Goal: Register for event/course

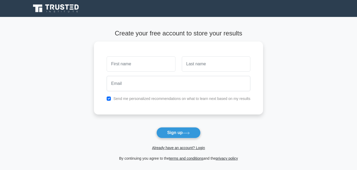
type input "b"
type input "BENJAMIN"
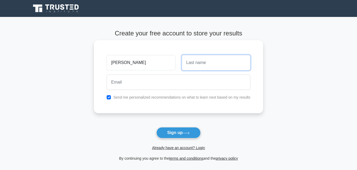
click at [216, 59] on input "text" at bounding box center [216, 62] width 69 height 15
type input "KYEREMEH"
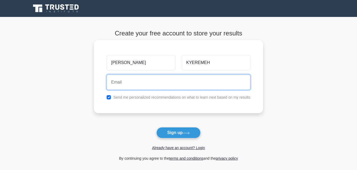
click at [139, 84] on input "email" at bounding box center [179, 82] width 144 height 15
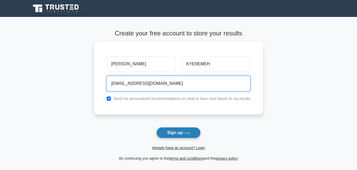
type input "kyeremehbenjamin@gmail.com"
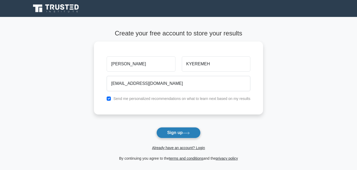
click at [169, 129] on button "Sign up" at bounding box center [178, 132] width 44 height 11
click at [169, 129] on form "Create your free account to store your results BENJAMIN KYEREMEH kyeremehbenjam…" at bounding box center [178, 96] width 169 height 132
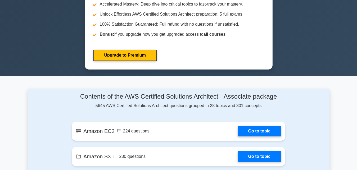
scroll to position [243, 0]
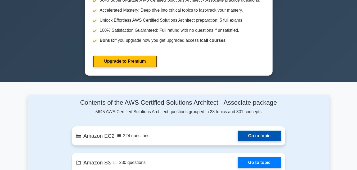
click at [249, 132] on link "Go to topic" at bounding box center [259, 136] width 43 height 11
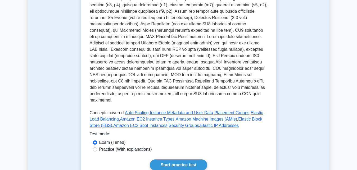
scroll to position [162, 0]
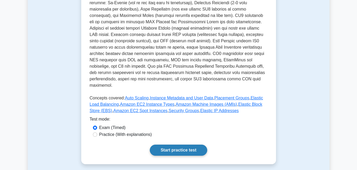
click at [192, 145] on link "Start practice test" at bounding box center [178, 150] width 57 height 11
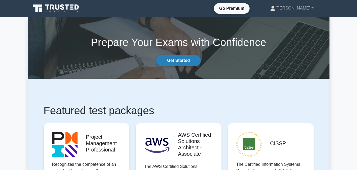
click at [188, 62] on link "Get Started" at bounding box center [178, 60] width 44 height 11
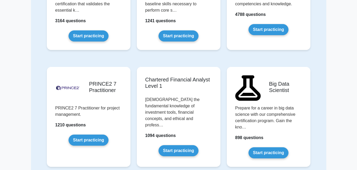
scroll to position [1039, 0]
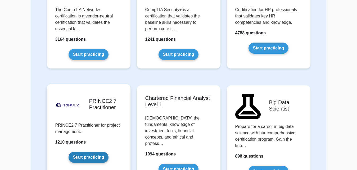
click at [83, 152] on link "Start practicing" at bounding box center [89, 157] width 40 height 11
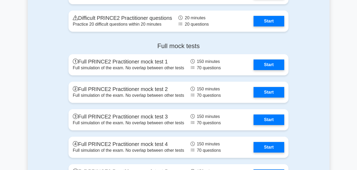
scroll to position [634, 0]
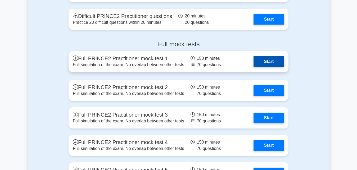
click at [272, 60] on link "Start" at bounding box center [268, 61] width 31 height 11
